Goal: Task Accomplishment & Management: Use online tool/utility

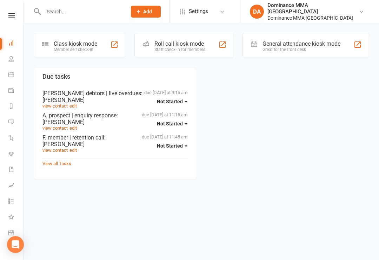
click at [80, 41] on div "Class kiosk mode" at bounding box center [76, 43] width 44 height 7
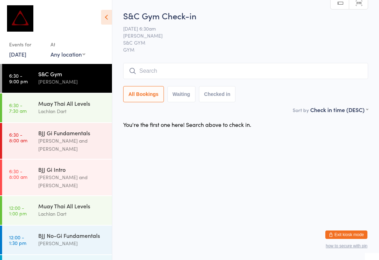
click at [239, 40] on span "S&C GYM" at bounding box center [240, 42] width 234 height 7
click at [57, 145] on div "BJJ Gi Fundamentals [PERSON_NAME] and [PERSON_NAME]" at bounding box center [75, 141] width 74 height 36
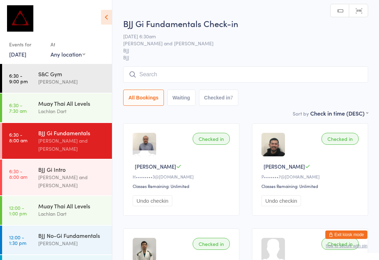
click at [177, 87] on div "All Bookings Waiting Checked in 7" at bounding box center [245, 85] width 245 height 39
click at [214, 77] on input "search" at bounding box center [245, 74] width 245 height 16
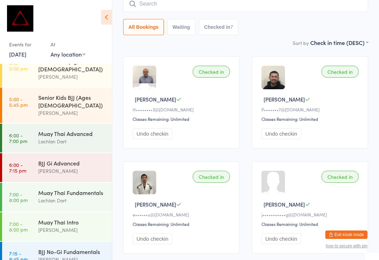
scroll to position [276, 0]
click at [98, 167] on div "[PERSON_NAME]" at bounding box center [72, 171] width 68 height 8
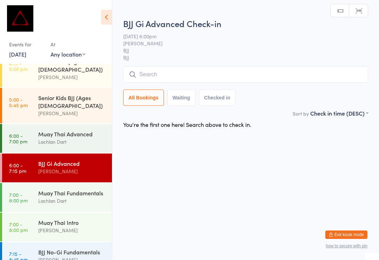
click at [82, 256] on div "Max Viney" at bounding box center [72, 260] width 68 height 8
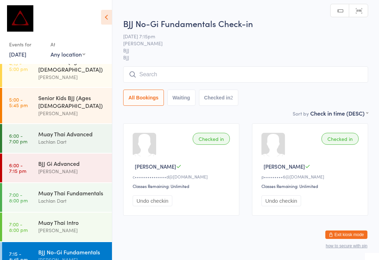
click at [191, 75] on input "search" at bounding box center [245, 74] width 245 height 16
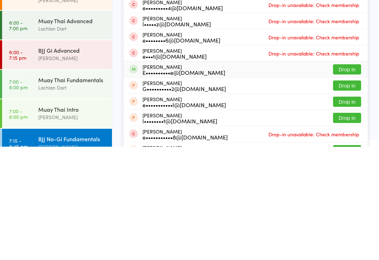
type input "Ellliot"
click at [217, 175] on div "Elliot Burne E••••••••••e@gmail.com Drop in" at bounding box center [246, 183] width 245 height 16
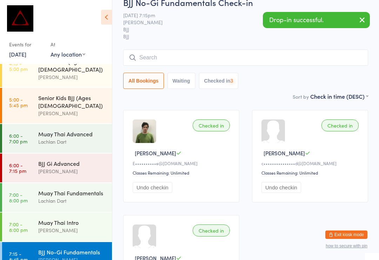
click at [86, 167] on div "David Hart" at bounding box center [72, 171] width 68 height 8
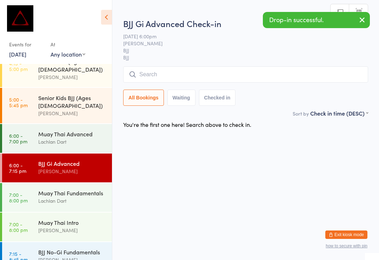
click at [183, 77] on input "search" at bounding box center [245, 74] width 245 height 16
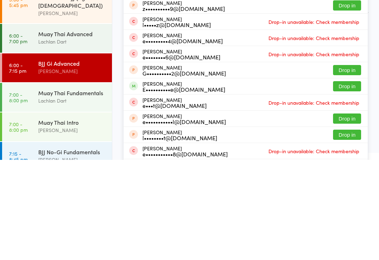
type input "Elliot"
click at [188, 181] on div "Elliot Burne E••••••••••e@gmail.com" at bounding box center [184, 186] width 83 height 11
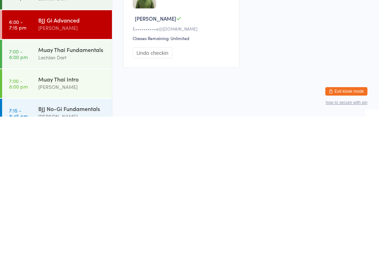
scroll to position [13, 0]
click at [94, 248] on div "BJJ No-Gi Fundamentals" at bounding box center [72, 252] width 68 height 8
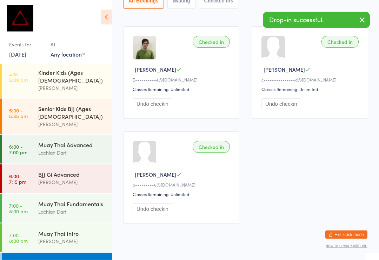
scroll to position [110, 0]
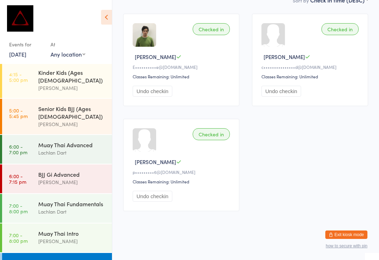
click at [83, 178] on div "David Hart" at bounding box center [72, 182] width 68 height 8
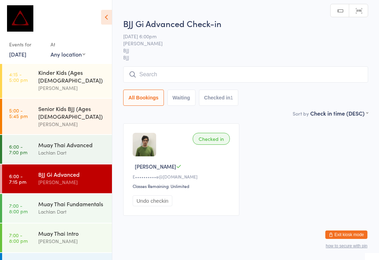
click at [269, 75] on input "search" at bounding box center [245, 74] width 245 height 16
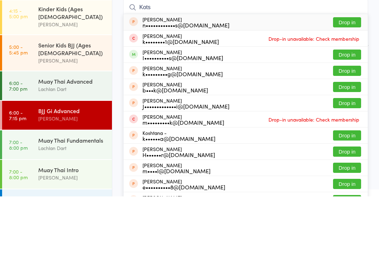
type input "Kots"
click at [351, 113] on button "Drop in" at bounding box center [347, 118] width 28 height 10
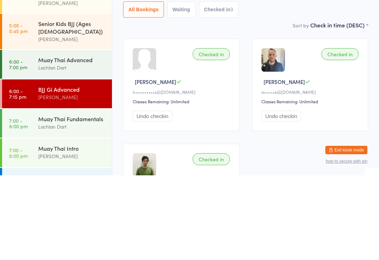
scroll to position [265, 0]
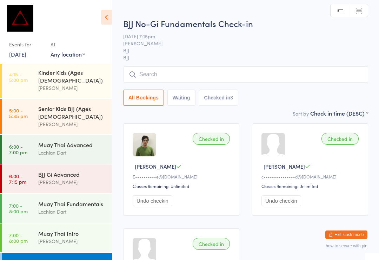
click at [297, 73] on input "search" at bounding box center [245, 74] width 245 height 16
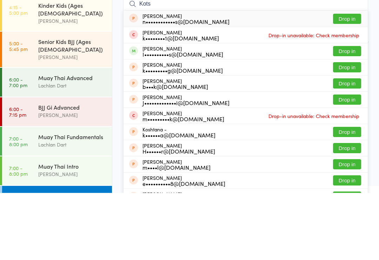
type input "Kots"
click at [354, 113] on button "Drop in" at bounding box center [347, 118] width 28 height 10
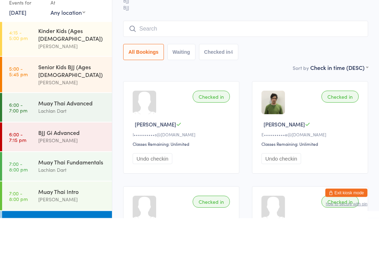
click at [61, 170] on div "BJJ Gi Advanced" at bounding box center [72, 174] width 68 height 8
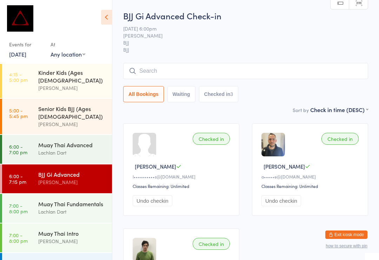
click at [97, 120] on div "David Hart" at bounding box center [72, 124] width 68 height 8
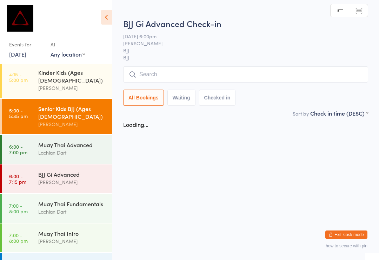
click at [286, 79] on input "search" at bounding box center [245, 74] width 245 height 16
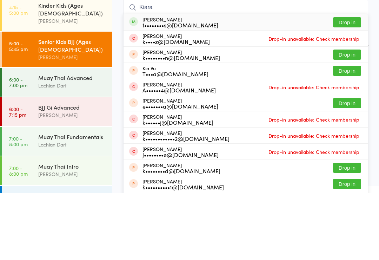
type input "Kiara"
click at [352, 84] on button "Drop in" at bounding box center [347, 89] width 28 height 10
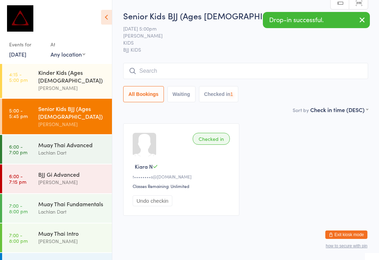
click at [285, 74] on input "search" at bounding box center [245, 71] width 245 height 16
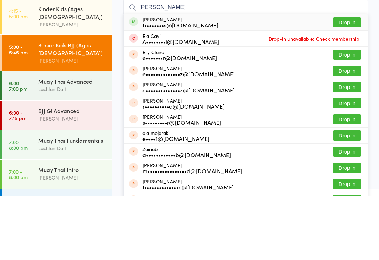
type input "Elaina"
click at [347, 81] on button "Drop in" at bounding box center [347, 86] width 28 height 10
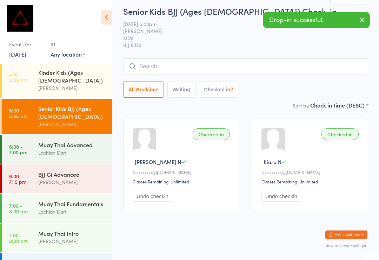
click at [305, 58] on input "search" at bounding box center [245, 66] width 245 height 16
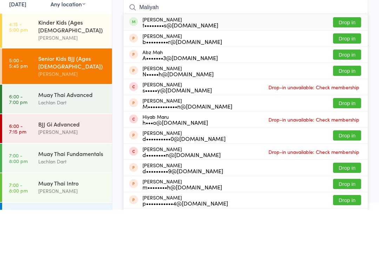
type input "Maliyah"
click at [354, 67] on button "Drop in" at bounding box center [347, 72] width 28 height 10
